Goal: Find specific page/section: Find specific page/section

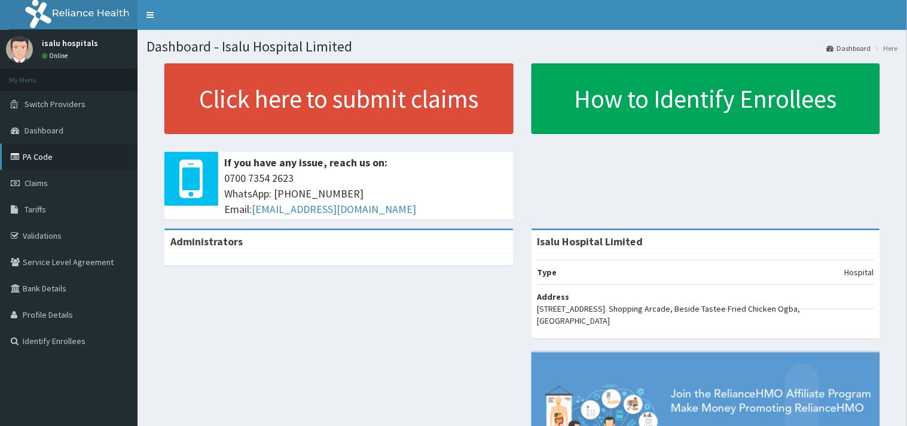
click at [68, 156] on link "PA Code" at bounding box center [68, 156] width 137 height 26
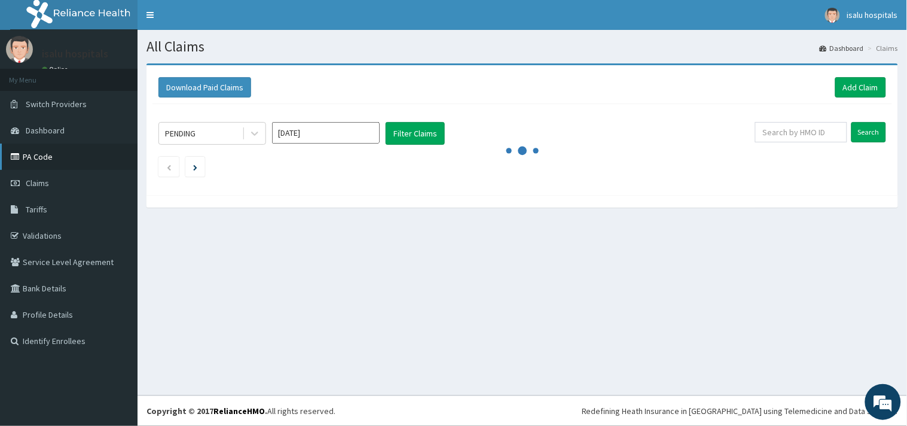
click at [35, 150] on link "PA Code" at bounding box center [68, 156] width 137 height 26
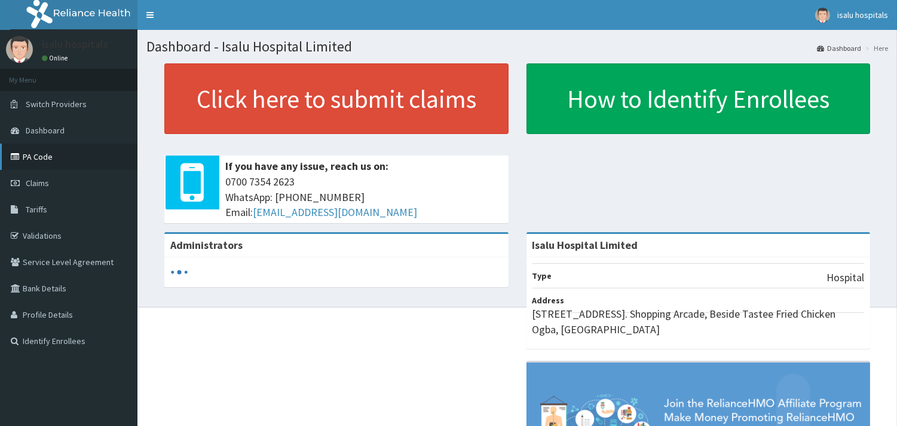
click at [45, 157] on link "PA Code" at bounding box center [68, 156] width 137 height 26
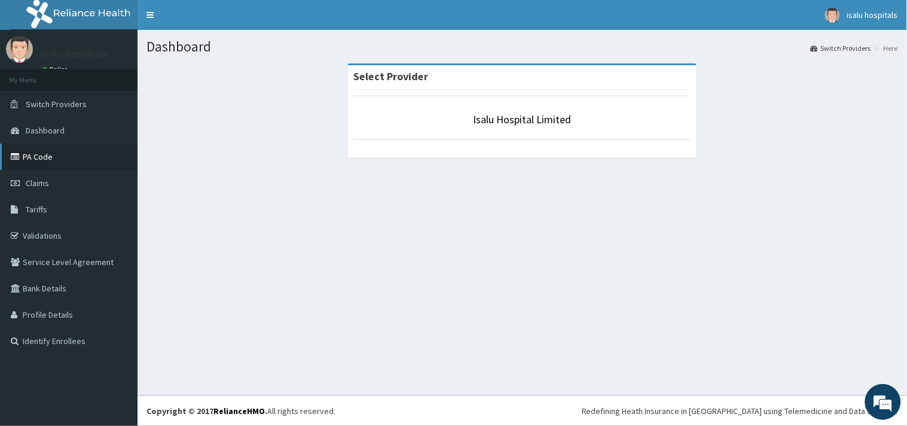
click at [78, 155] on link "PA Code" at bounding box center [68, 156] width 137 height 26
